Goal: Information Seeking & Learning: Learn about a topic

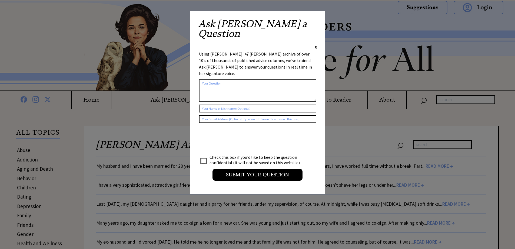
click at [316, 44] on span "X" at bounding box center [316, 46] width 2 height 5
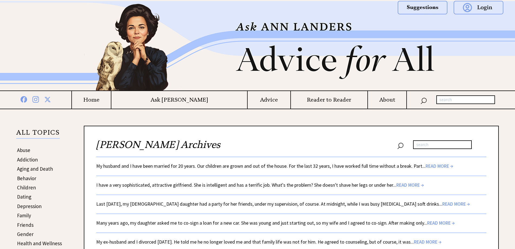
click at [207, 166] on link "My husband and I have been married for 20 years. Our children are grown and out…" at bounding box center [274, 166] width 357 height 6
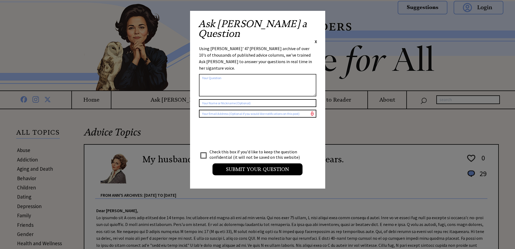
click at [315, 39] on span "X" at bounding box center [316, 41] width 2 height 5
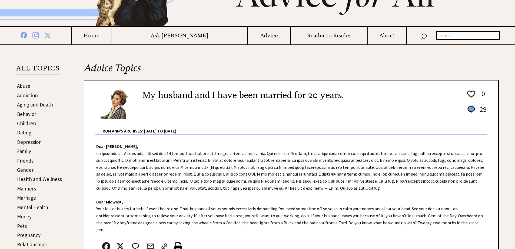
scroll to position [108, 0]
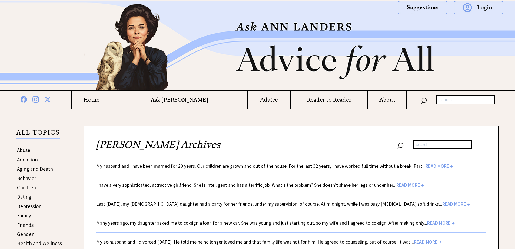
click at [170, 163] on link "My husband and I have been married for 20 years. Our children are grown and out…" at bounding box center [274, 166] width 357 height 6
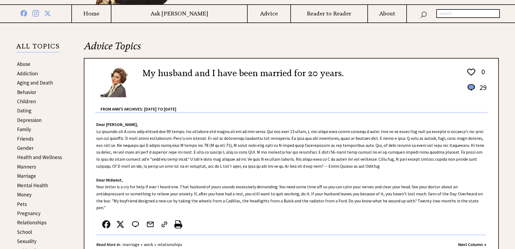
scroll to position [108, 0]
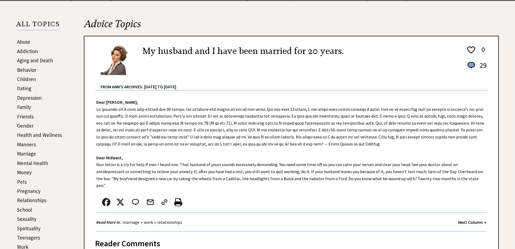
drag, startPoint x: 457, startPoint y: 179, endPoint x: 98, endPoint y: 103, distance: 367.6
click at [98, 103] on div "Dear [PERSON_NAME], Dear Midwest, Your letter is a cry for help if ever I heard…" at bounding box center [291, 160] width 414 height 141
copy div "Dear [PERSON_NAME], My husband and I have been married for 20 years. Our childr…"
